Goal: Navigation & Orientation: Find specific page/section

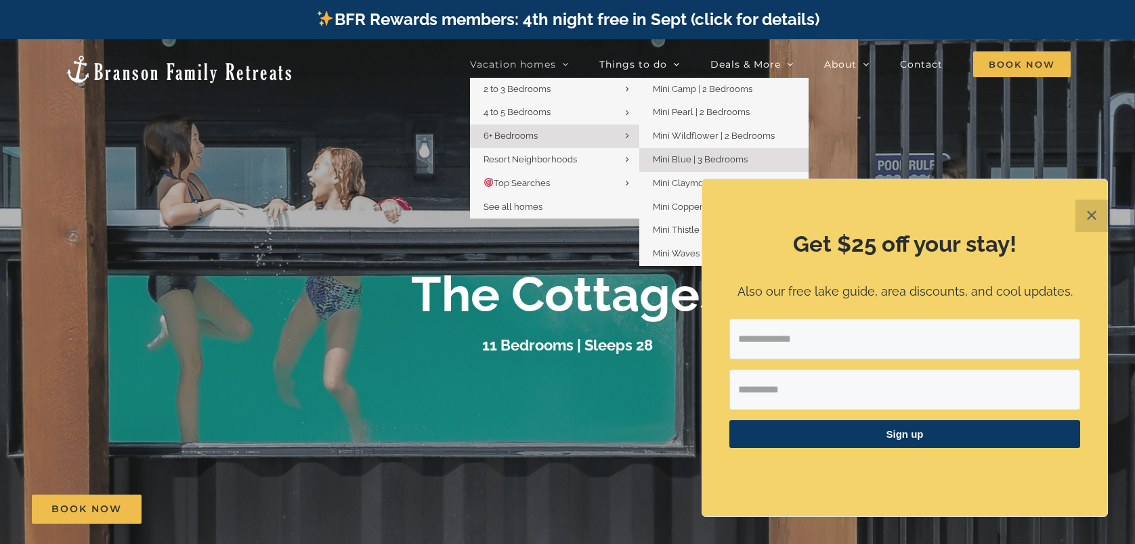
click at [728, 159] on span "Mini Blue | 3 Bedrooms" at bounding box center [700, 159] width 95 height 10
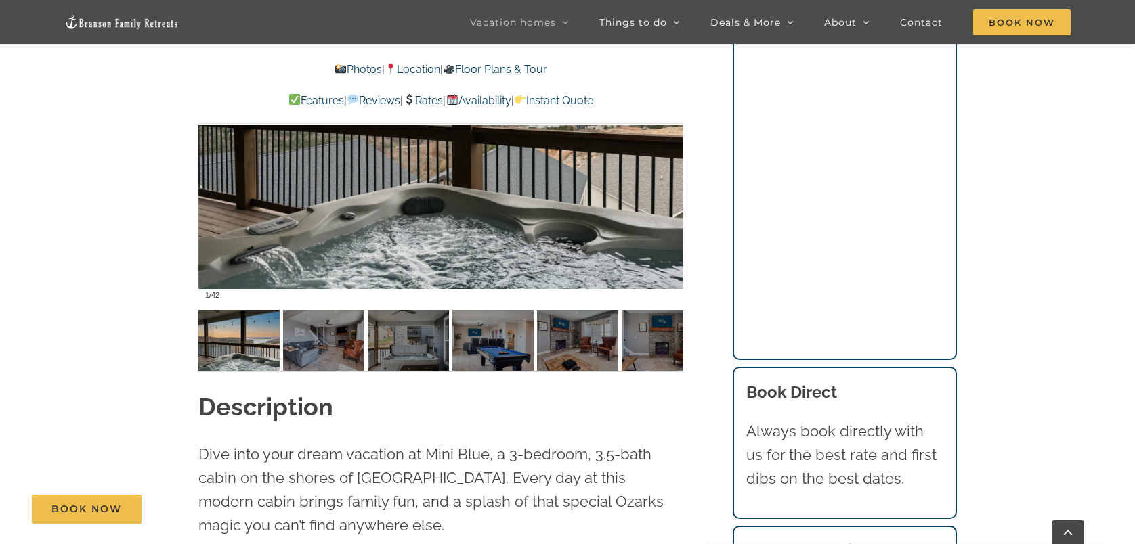
scroll to position [1016, 0]
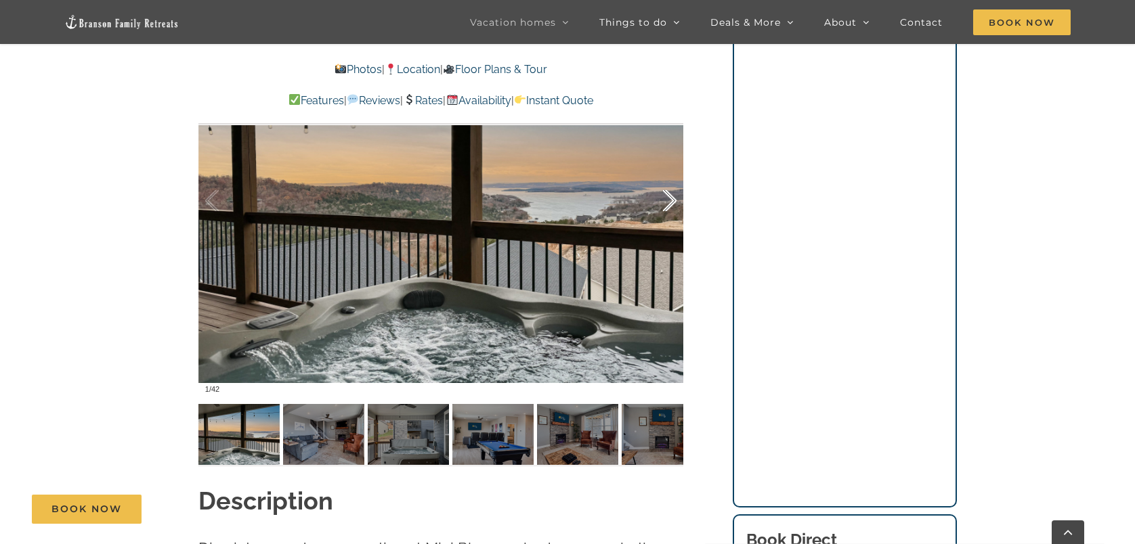
click at [670, 205] on div at bounding box center [656, 201] width 42 height 84
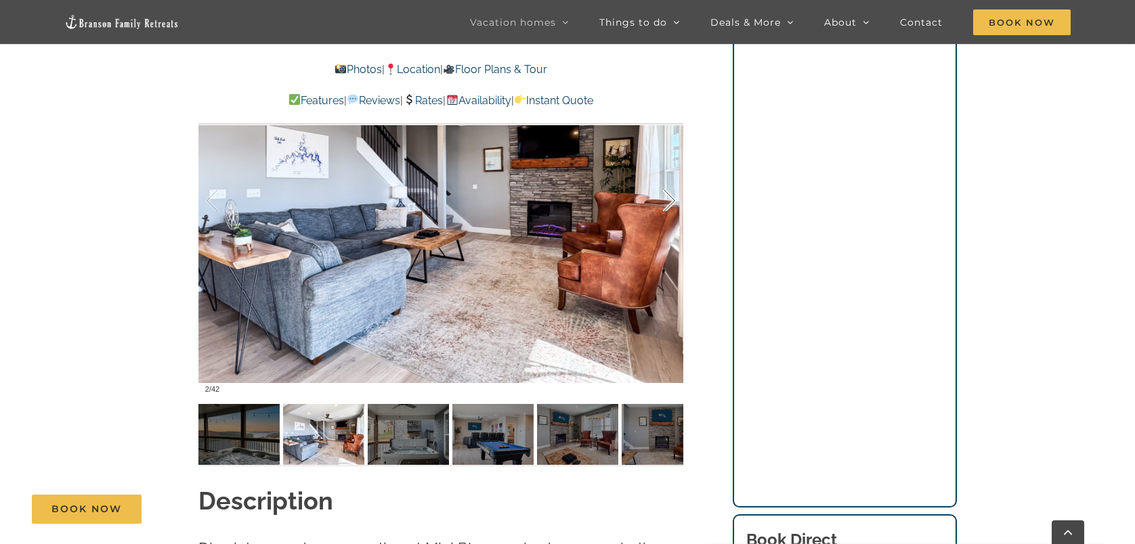
click at [670, 205] on div at bounding box center [656, 201] width 42 height 84
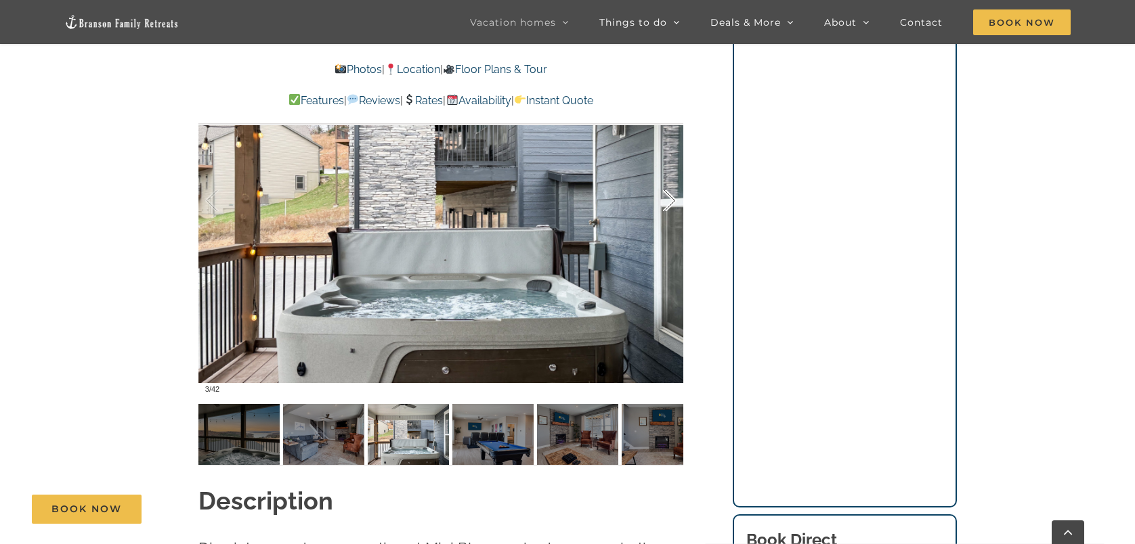
click at [670, 205] on div at bounding box center [656, 201] width 42 height 84
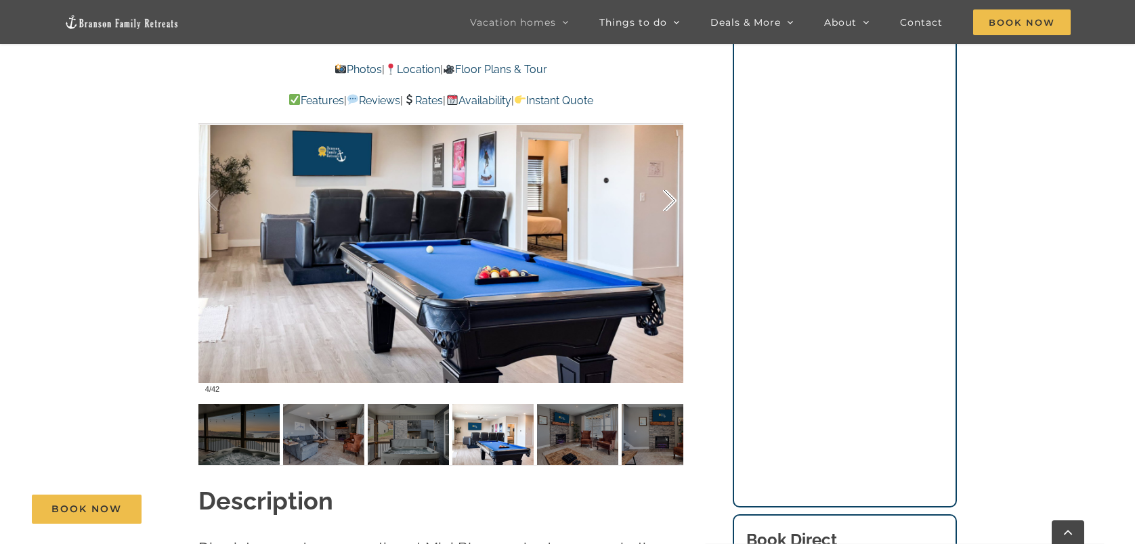
click at [670, 205] on div at bounding box center [656, 201] width 42 height 84
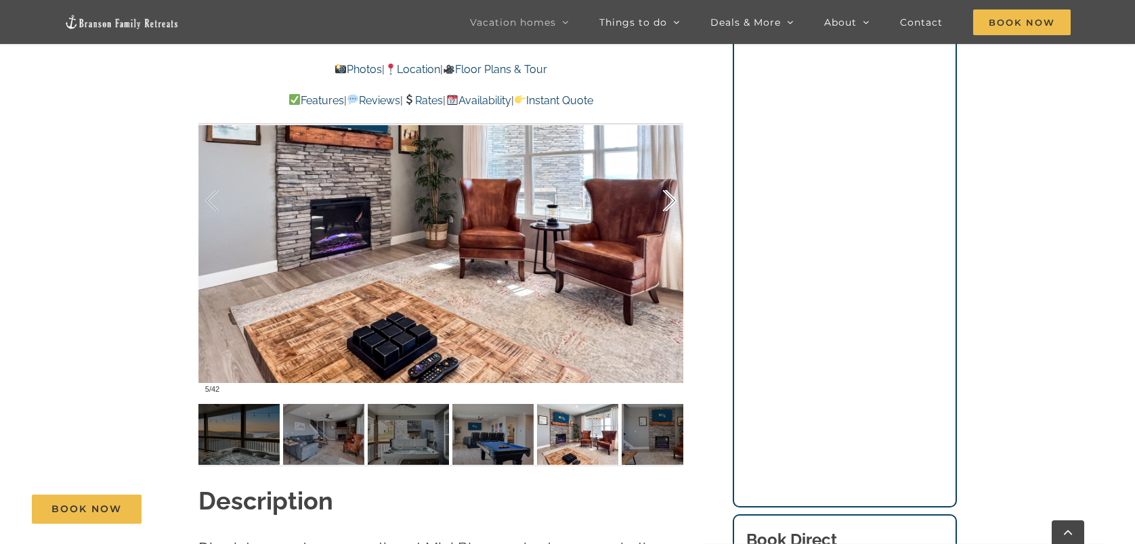
click at [670, 205] on div at bounding box center [656, 201] width 42 height 84
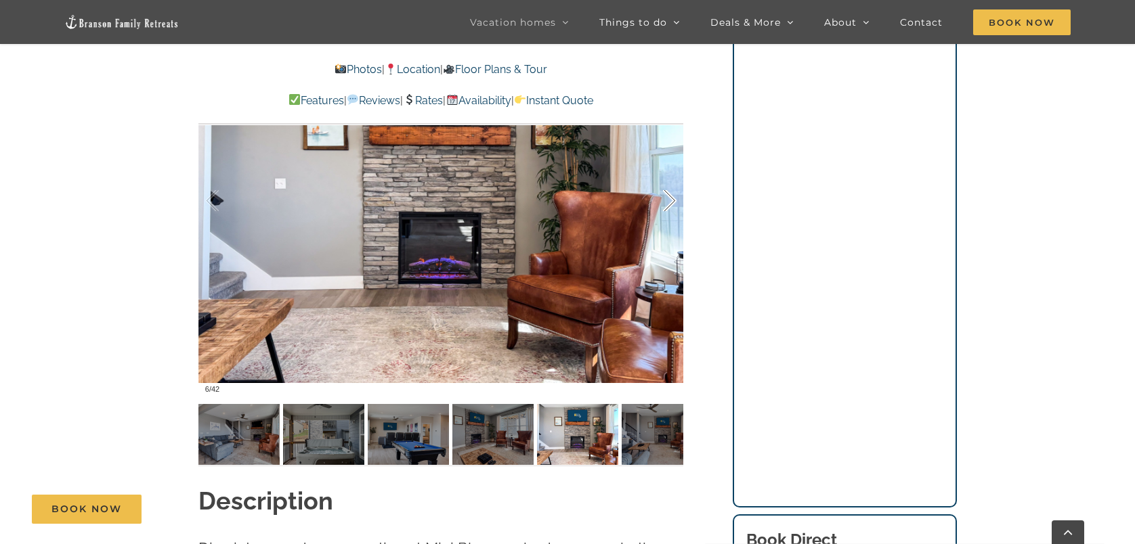
click at [670, 205] on div at bounding box center [656, 201] width 42 height 84
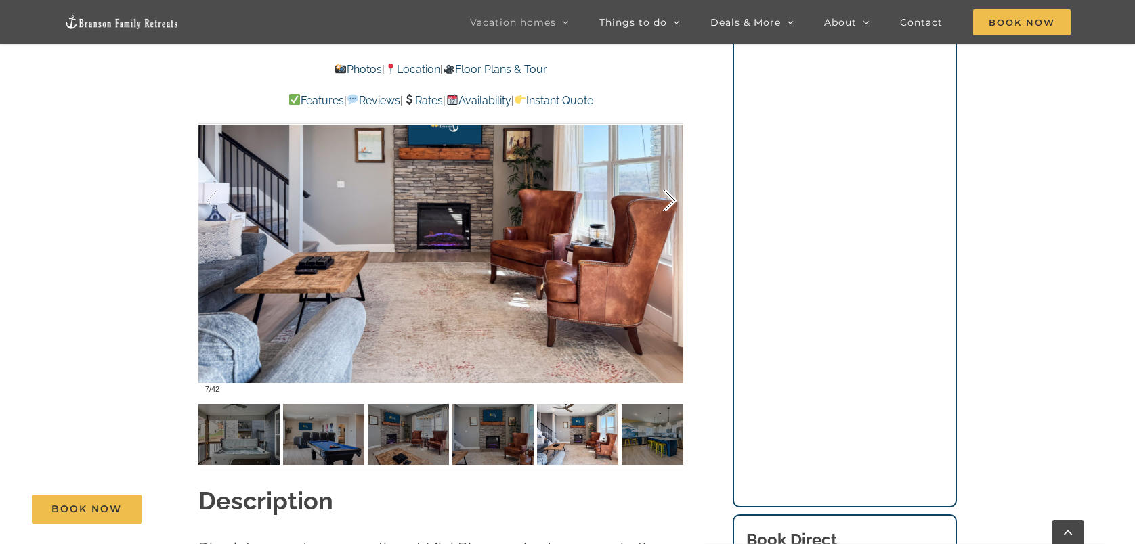
click at [670, 205] on div at bounding box center [656, 201] width 42 height 84
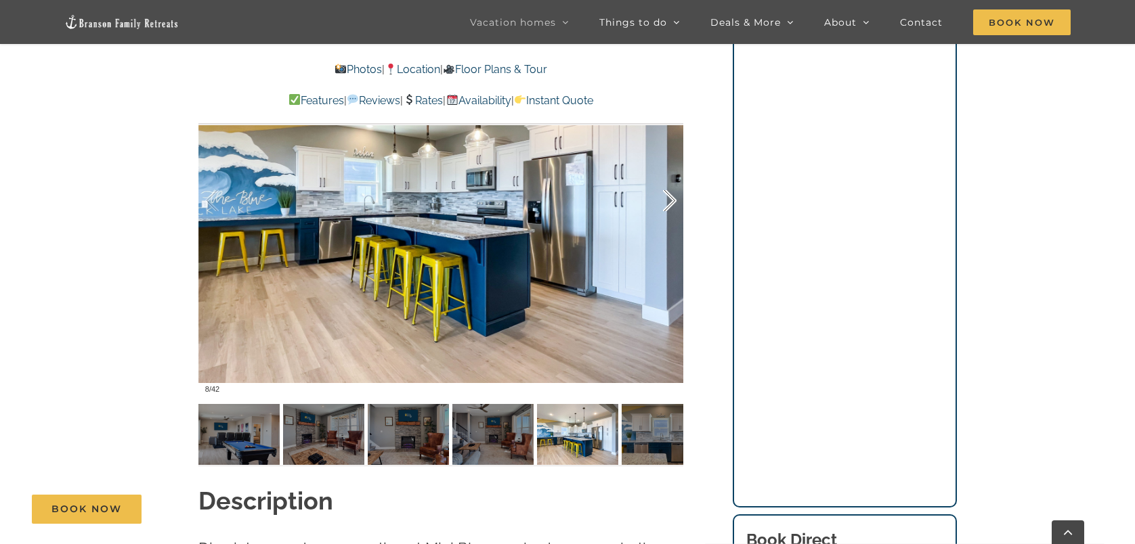
click at [670, 205] on div at bounding box center [656, 201] width 42 height 84
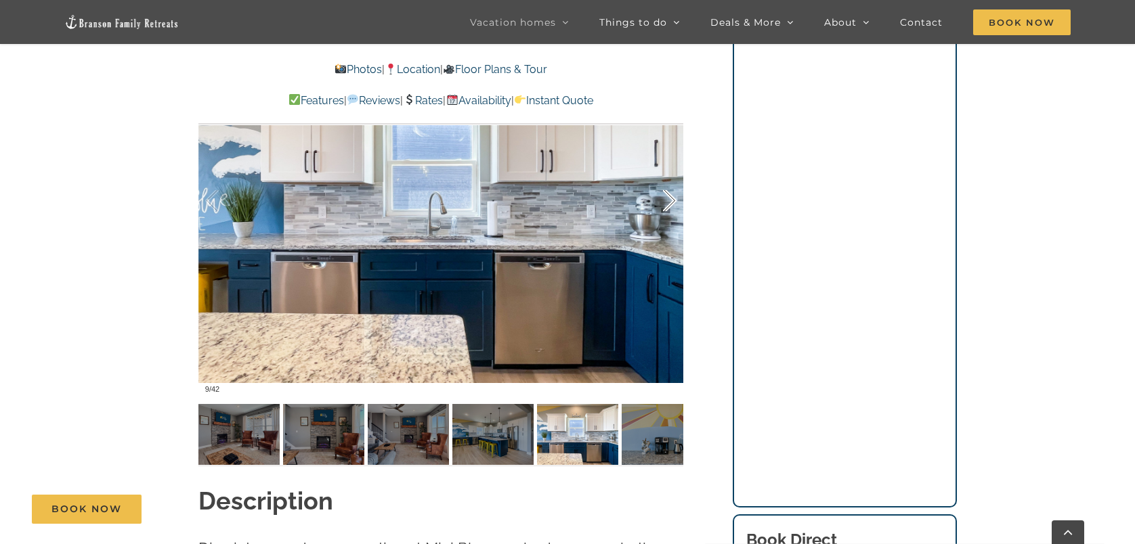
click at [670, 205] on div at bounding box center [656, 201] width 42 height 84
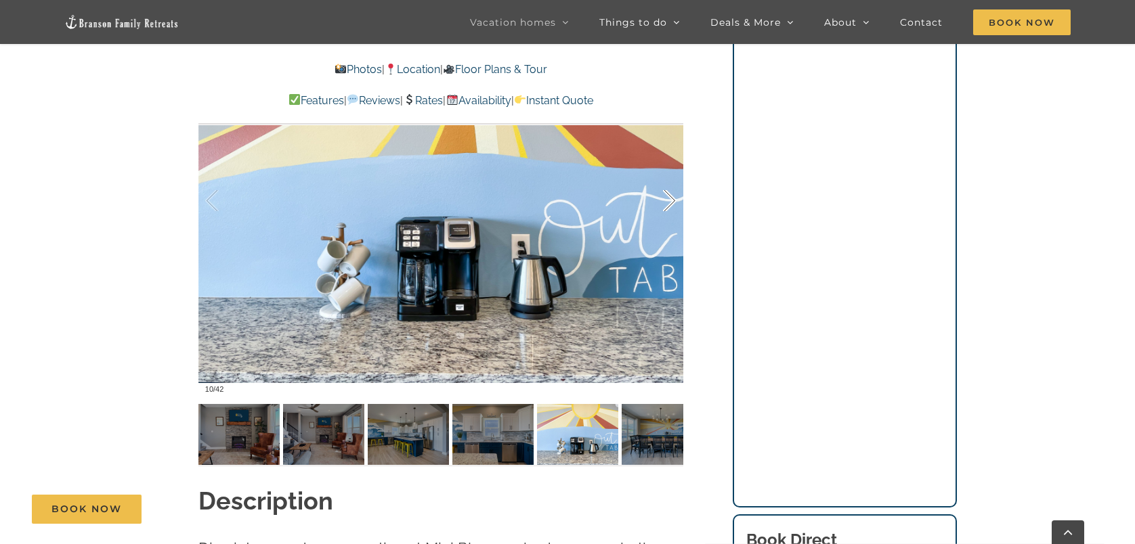
click at [670, 205] on div at bounding box center [656, 201] width 42 height 84
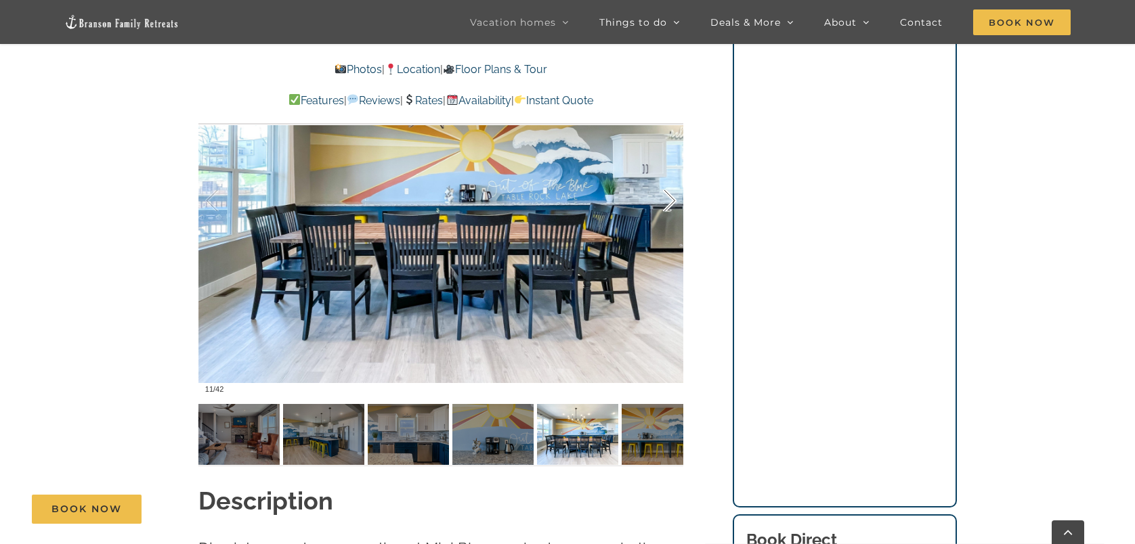
click at [670, 205] on div at bounding box center [656, 201] width 42 height 84
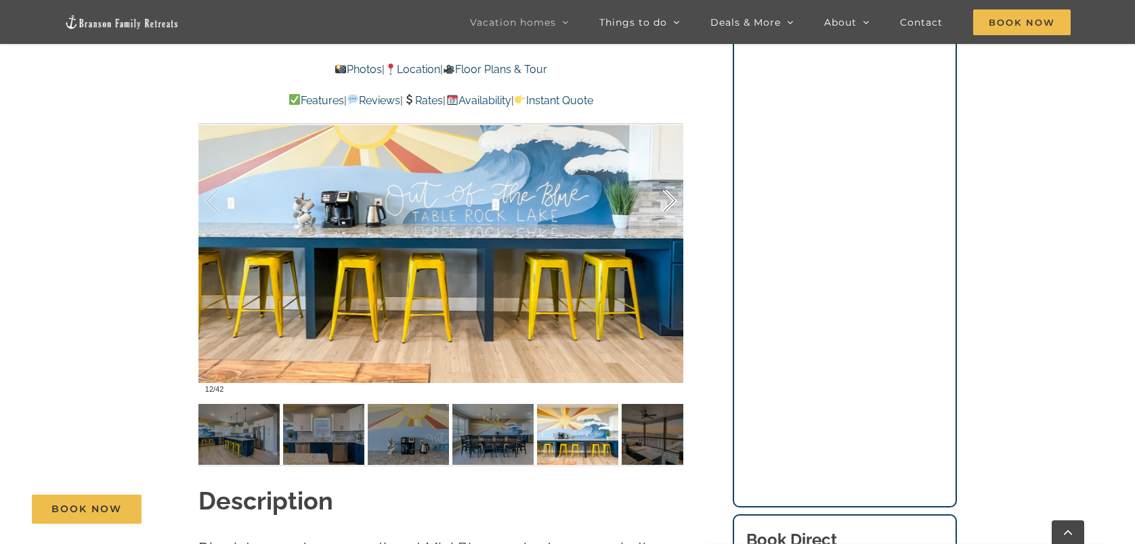
click at [670, 205] on div at bounding box center [656, 201] width 42 height 84
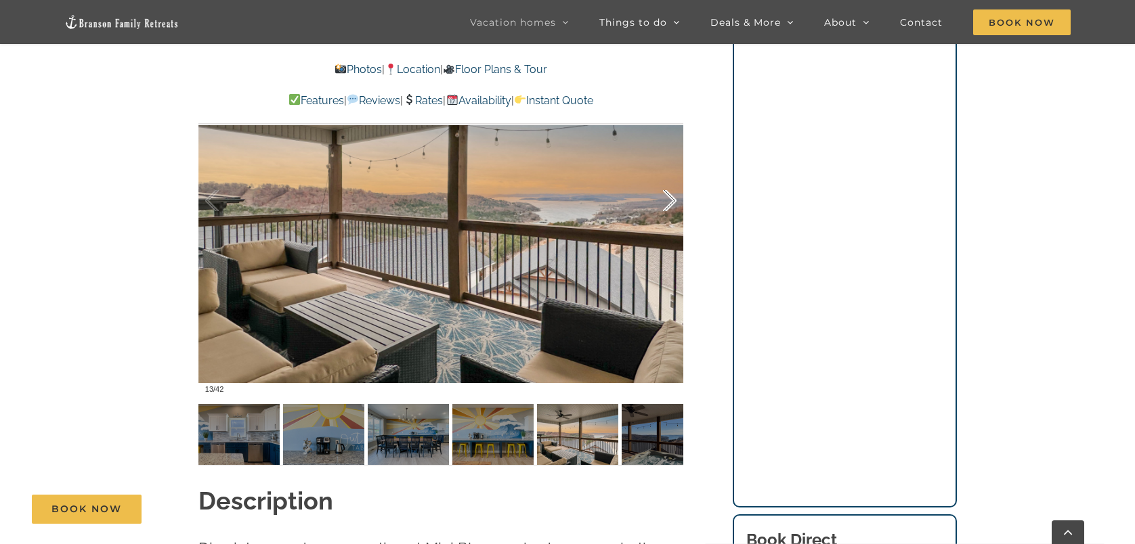
click at [670, 205] on div at bounding box center [656, 201] width 42 height 84
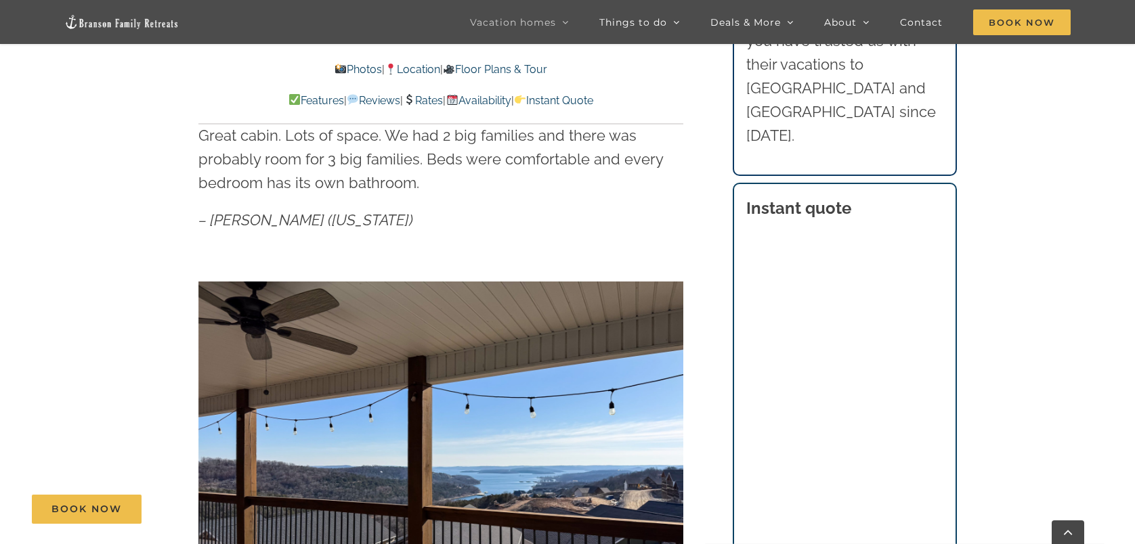
scroll to position [745, 0]
